Goal: Complete application form

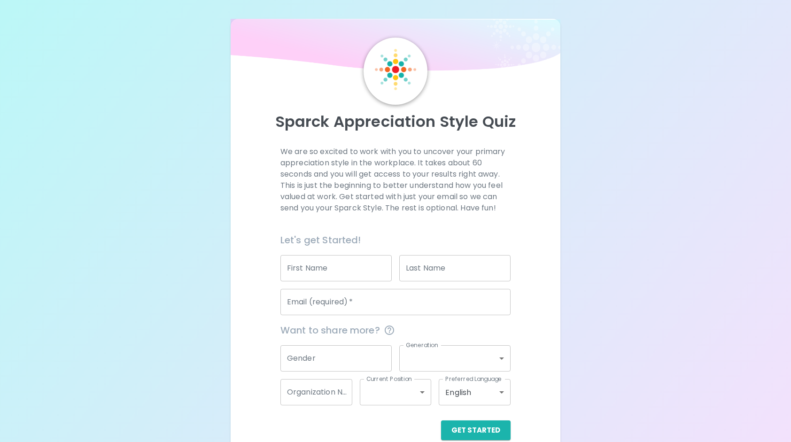
scroll to position [16, 0]
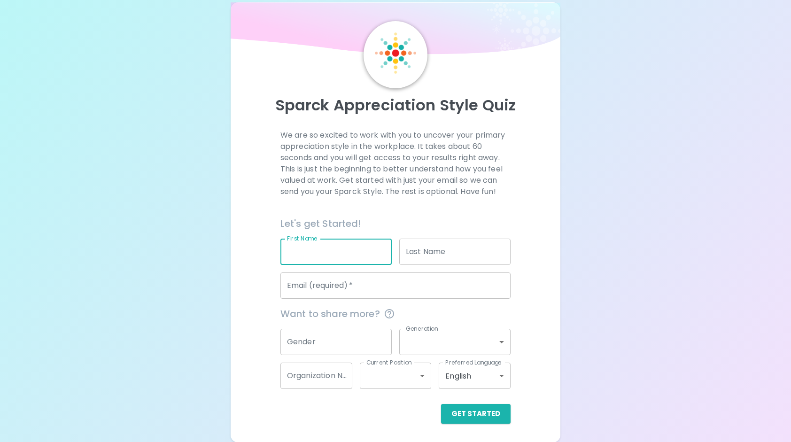
click at [328, 254] on input "First Name" at bounding box center [336, 252] width 111 height 26
type input "[PERSON_NAME]"
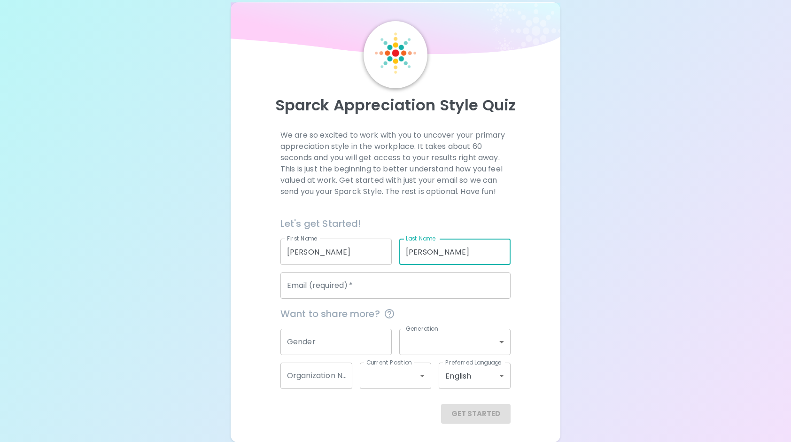
drag, startPoint x: 444, startPoint y: 254, endPoint x: 383, endPoint y: 248, distance: 61.4
click at [383, 248] on div "Let's get Started! First Name [PERSON_NAME] First Name Last Name [PERSON_NAME] …" at bounding box center [392, 254] width 238 height 90
type input "[PERSON_NAME]"
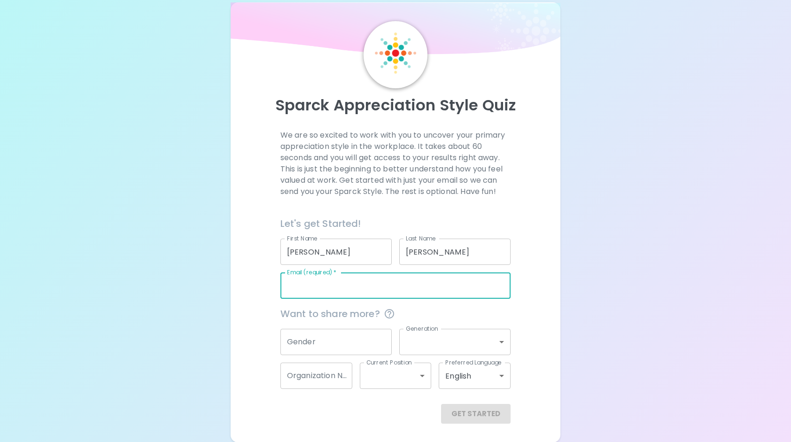
click at [359, 286] on input "Email (required)   *" at bounding box center [396, 286] width 230 height 26
type input "[PERSON_NAME][EMAIL_ADDRESS][PERSON_NAME][DOMAIN_NAME]"
type input "[US_STATE][GEOGRAPHIC_DATA]"
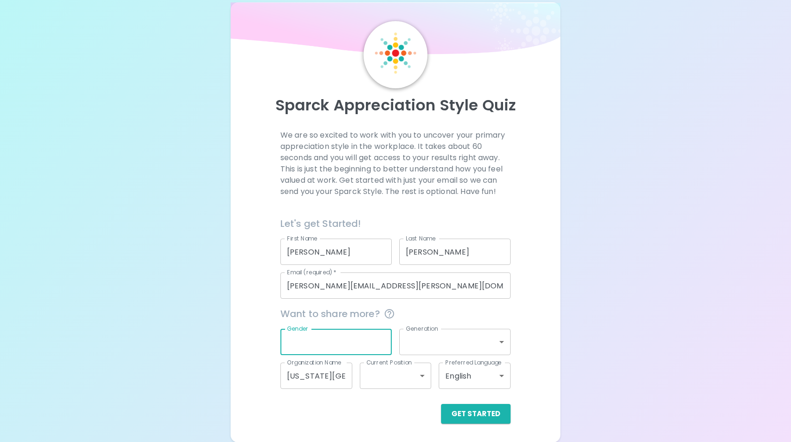
click at [334, 351] on input "Gender" at bounding box center [336, 342] width 111 height 26
type input "[DEMOGRAPHIC_DATA]"
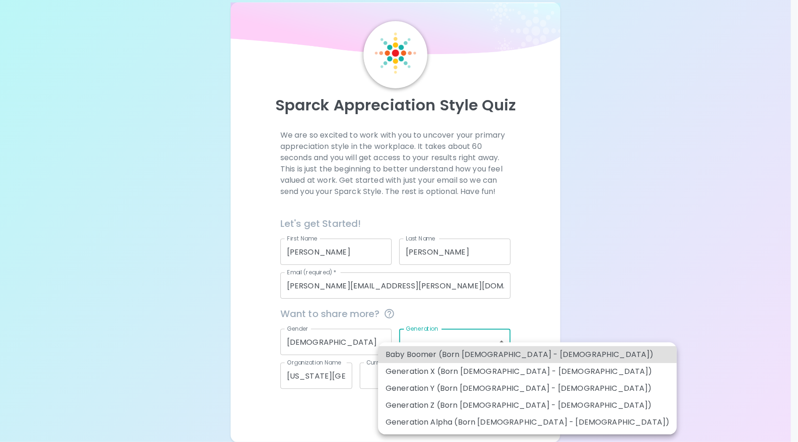
click at [467, 344] on body "Sparck Appreciation Style Quiz We are so excited to work with you to uncover yo…" at bounding box center [399, 213] width 798 height 459
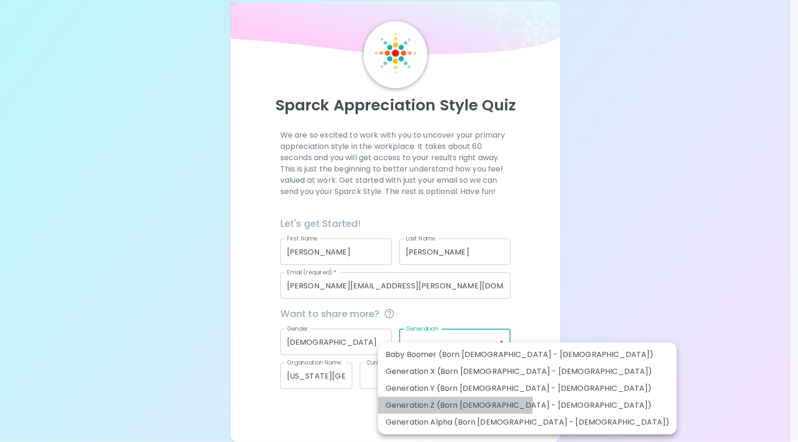
click at [450, 402] on li "Generation Z (Born [DEMOGRAPHIC_DATA] - [DEMOGRAPHIC_DATA])" at bounding box center [527, 405] width 299 height 17
type input "generation_z"
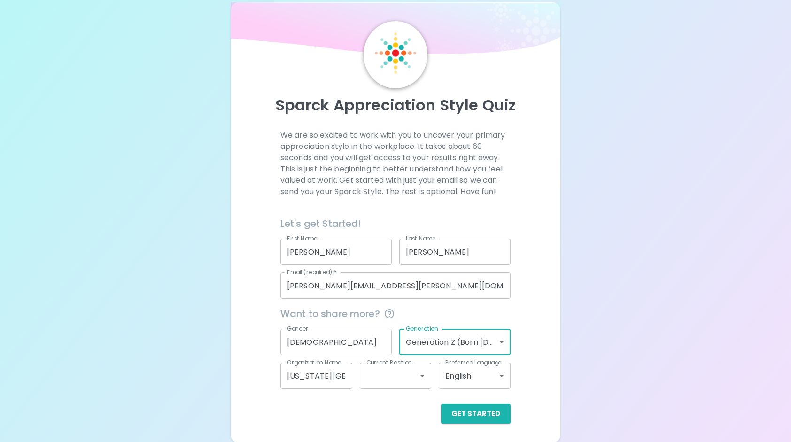
click at [374, 379] on body "Sparck Appreciation Style Quiz We are so excited to work with you to uncover yo…" at bounding box center [395, 213] width 791 height 459
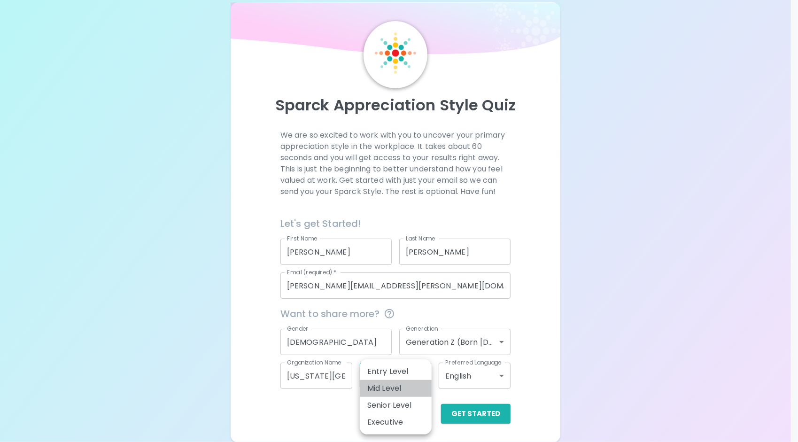
click at [384, 386] on li "Mid Level" at bounding box center [396, 388] width 72 height 17
type input "mid_level"
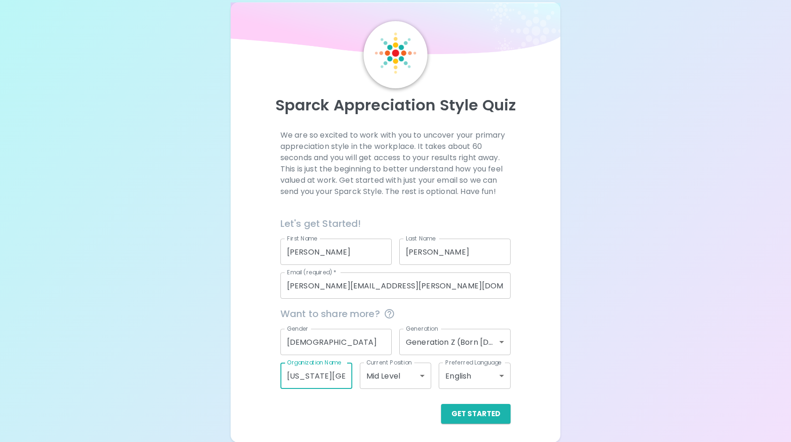
click at [331, 375] on input "[US_STATE][GEOGRAPHIC_DATA]" at bounding box center [317, 376] width 72 height 26
drag, startPoint x: 345, startPoint y: 379, endPoint x: 280, endPoint y: 373, distance: 66.1
click at [280, 373] on div "Organization Name [US_STATE][GEOGRAPHIC_DATA] Organization Name" at bounding box center [312, 372] width 79 height 34
drag, startPoint x: 341, startPoint y: 379, endPoint x: 274, endPoint y: 378, distance: 66.3
click at [274, 378] on div "Organization Name 406University Organization Name" at bounding box center [312, 372] width 79 height 34
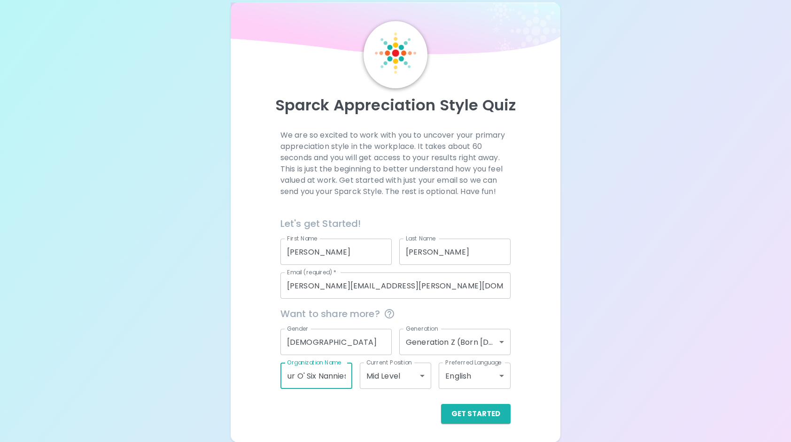
scroll to position [0, 12]
type input "Four O' Six Nannies"
